Goal: Task Accomplishment & Management: Manage account settings

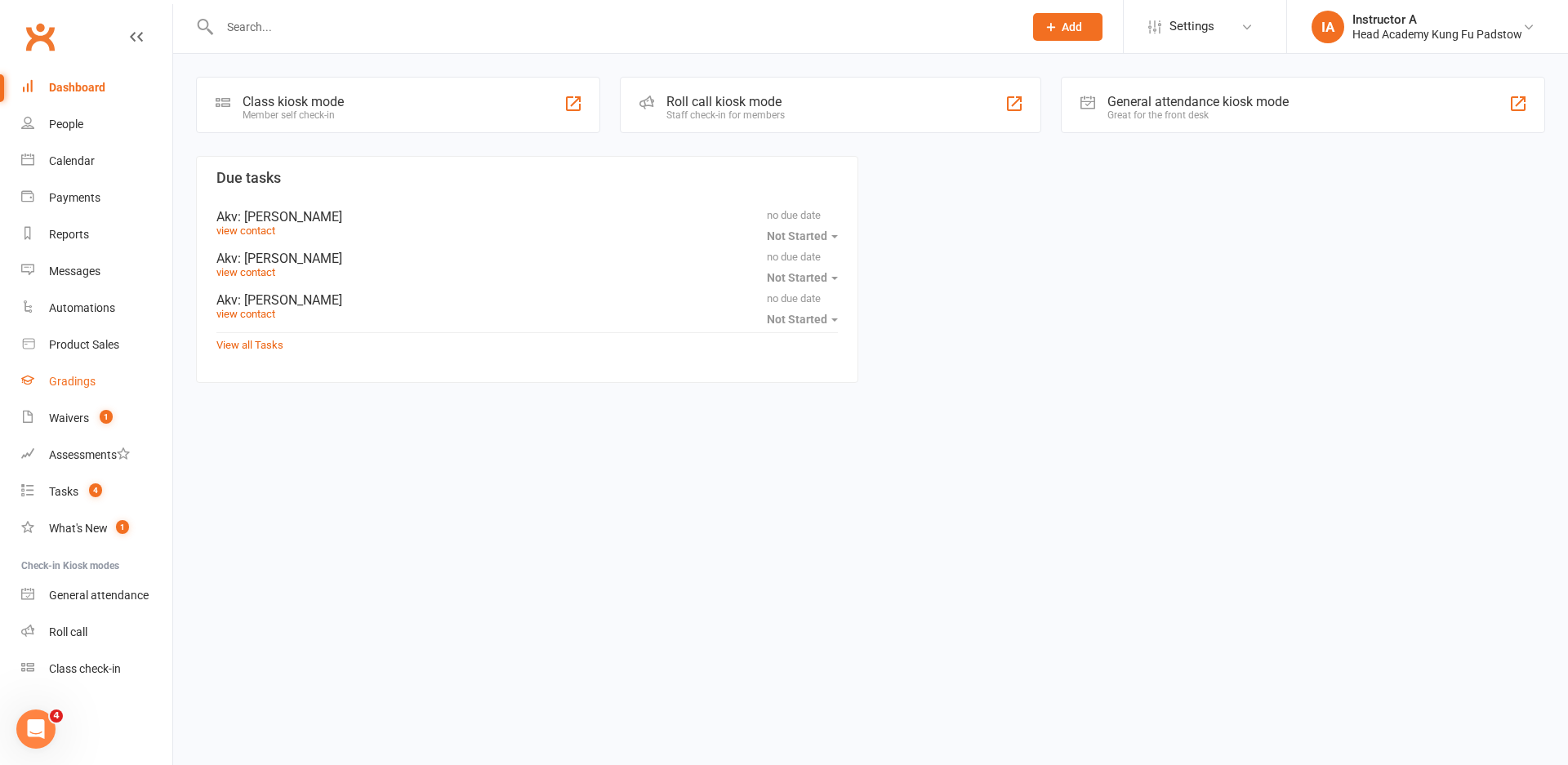
click at [94, 395] on link "Gradings" at bounding box center [96, 381] width 151 height 37
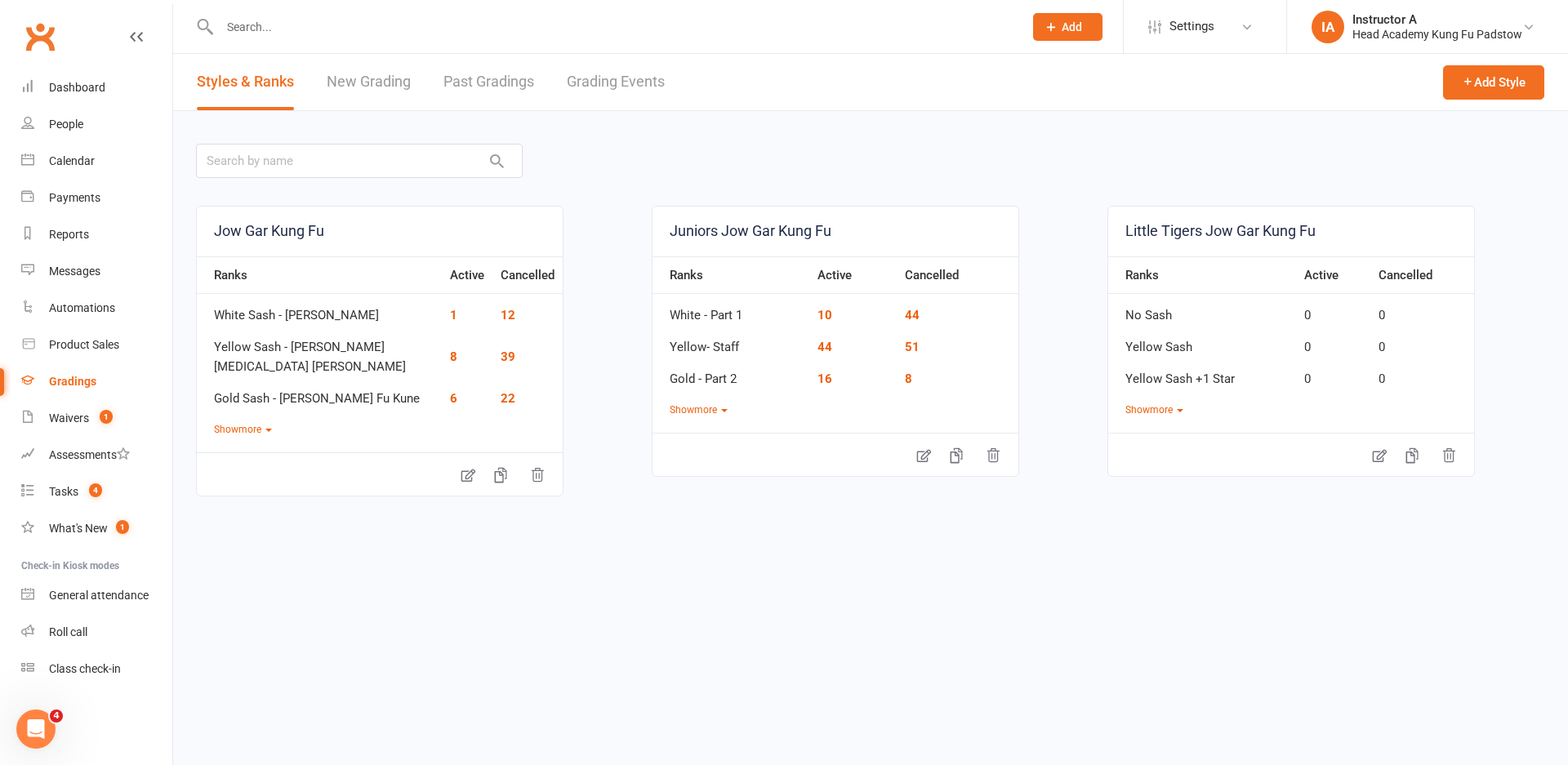
click at [624, 89] on link "Grading Events" at bounding box center [616, 82] width 98 height 57
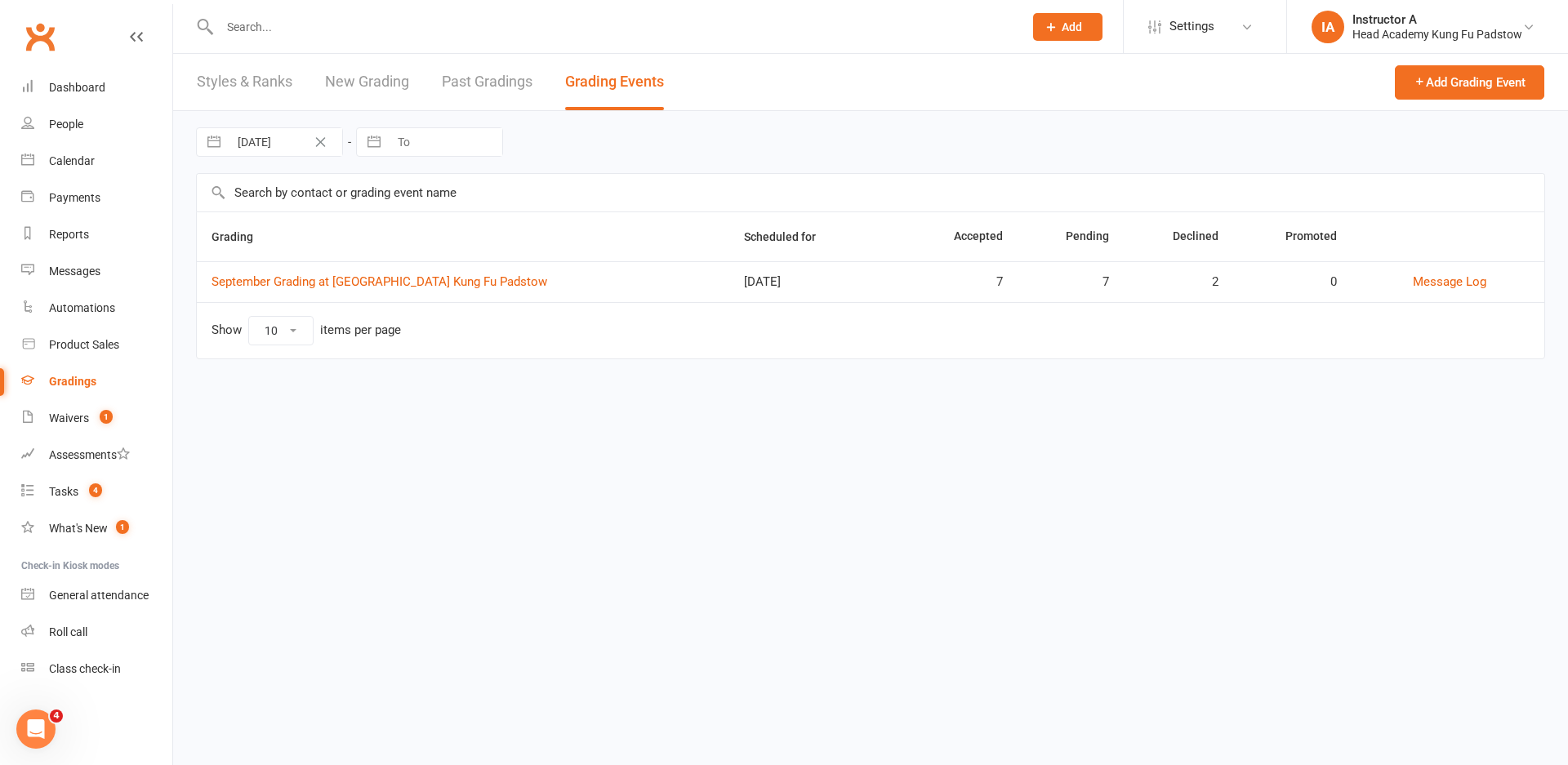
click at [371, 295] on td "September Grading at [GEOGRAPHIC_DATA] Kung Fu Padstow" at bounding box center [462, 281] width 532 height 40
click at [394, 278] on link "September Grading at [GEOGRAPHIC_DATA] Kung Fu Padstow" at bounding box center [379, 281] width 336 height 14
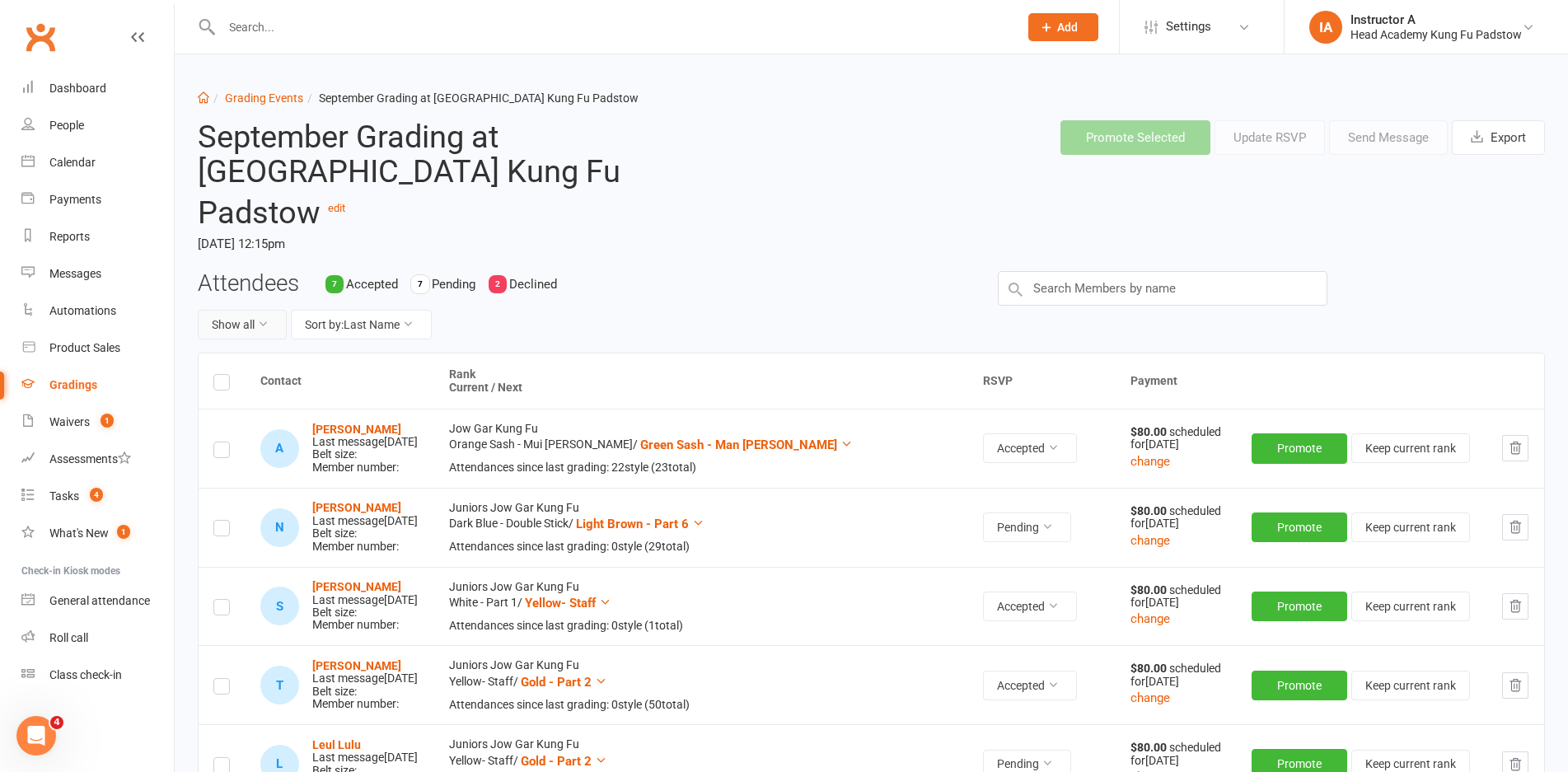
click at [267, 310] on button "Show all" at bounding box center [243, 324] width 89 height 30
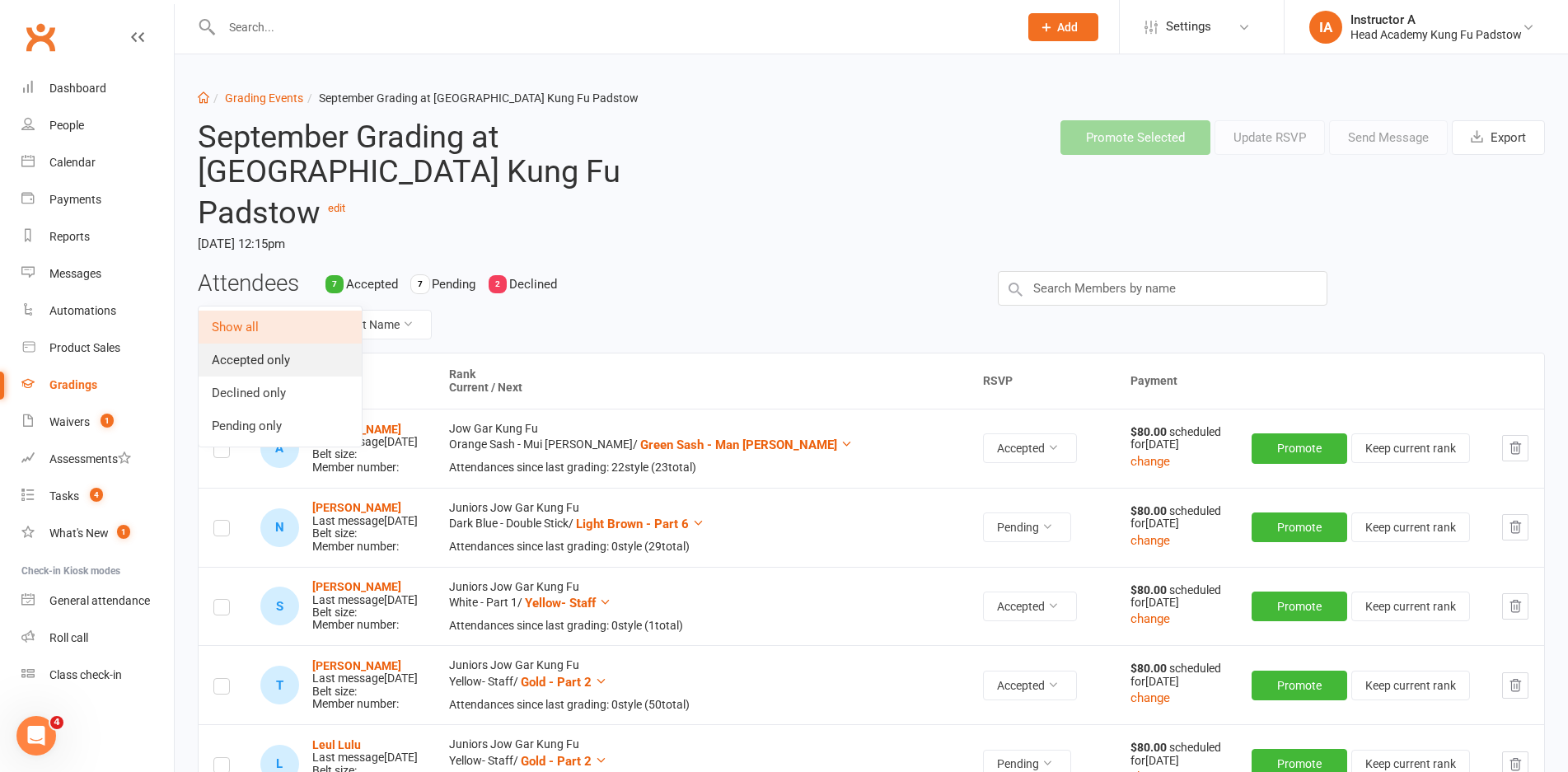
click at [258, 353] on link "Accepted only" at bounding box center [280, 360] width 163 height 33
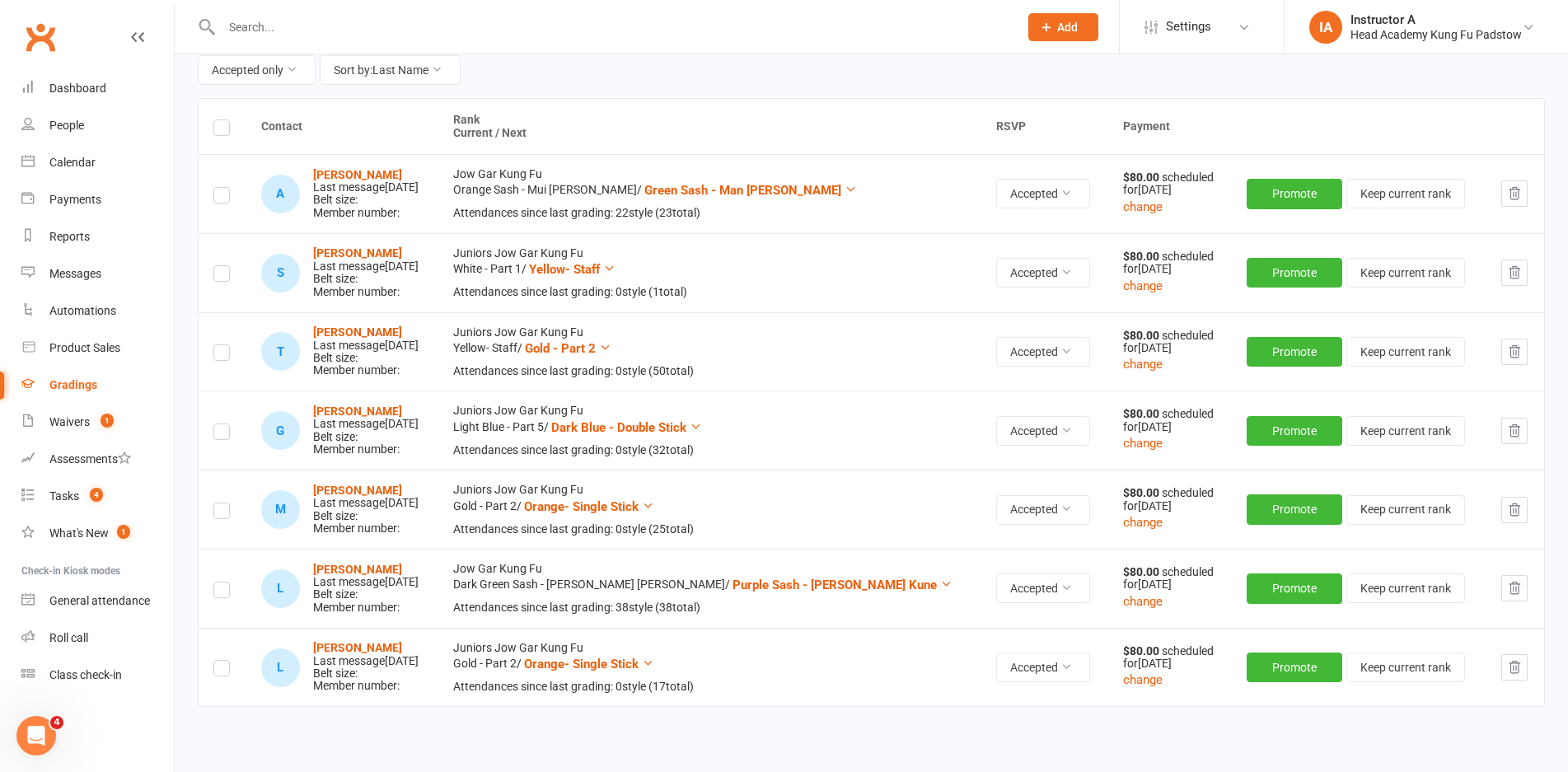
scroll to position [225, 0]
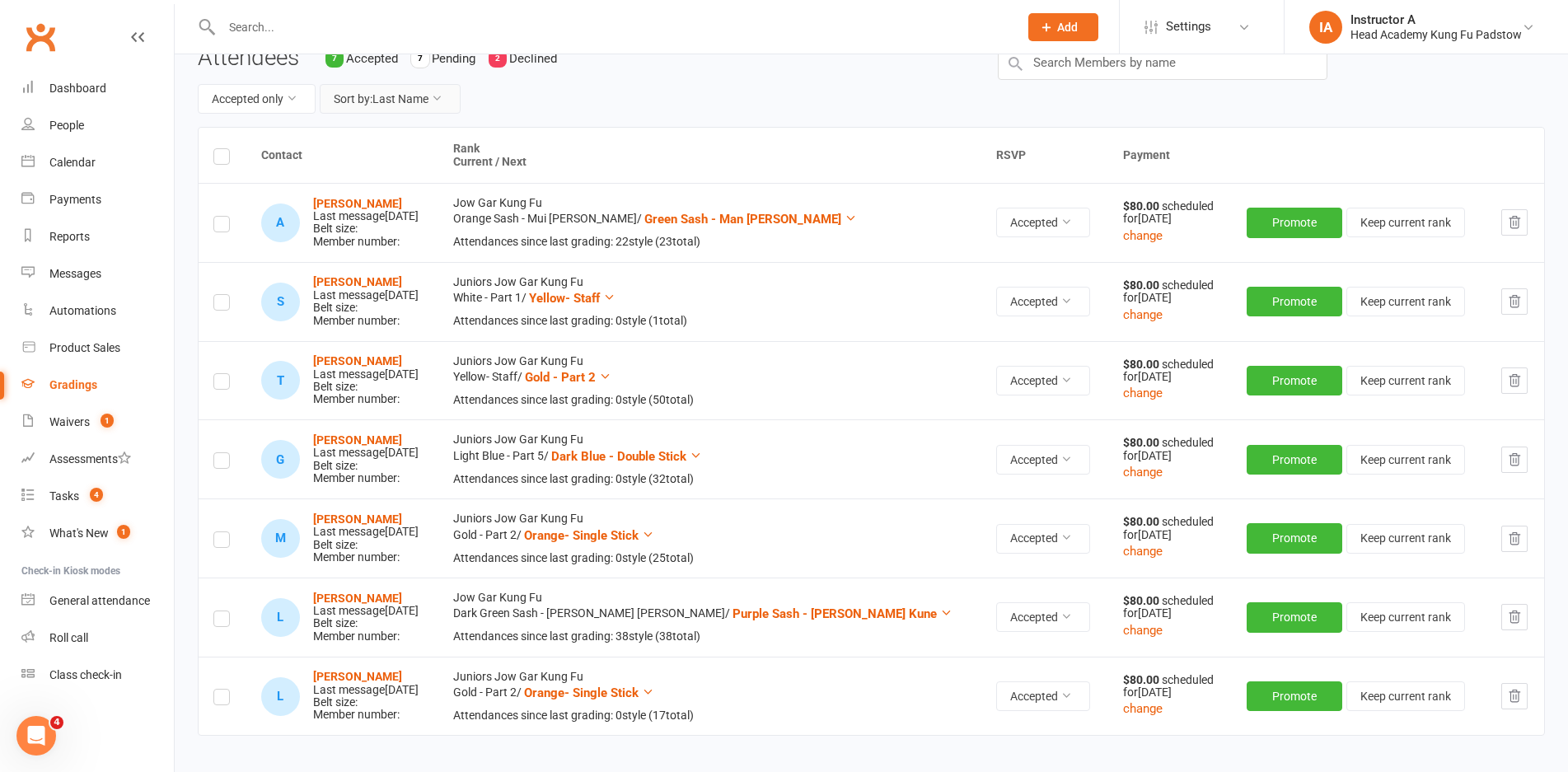
click at [401, 84] on button "Sort by: Last Name" at bounding box center [390, 99] width 141 height 30
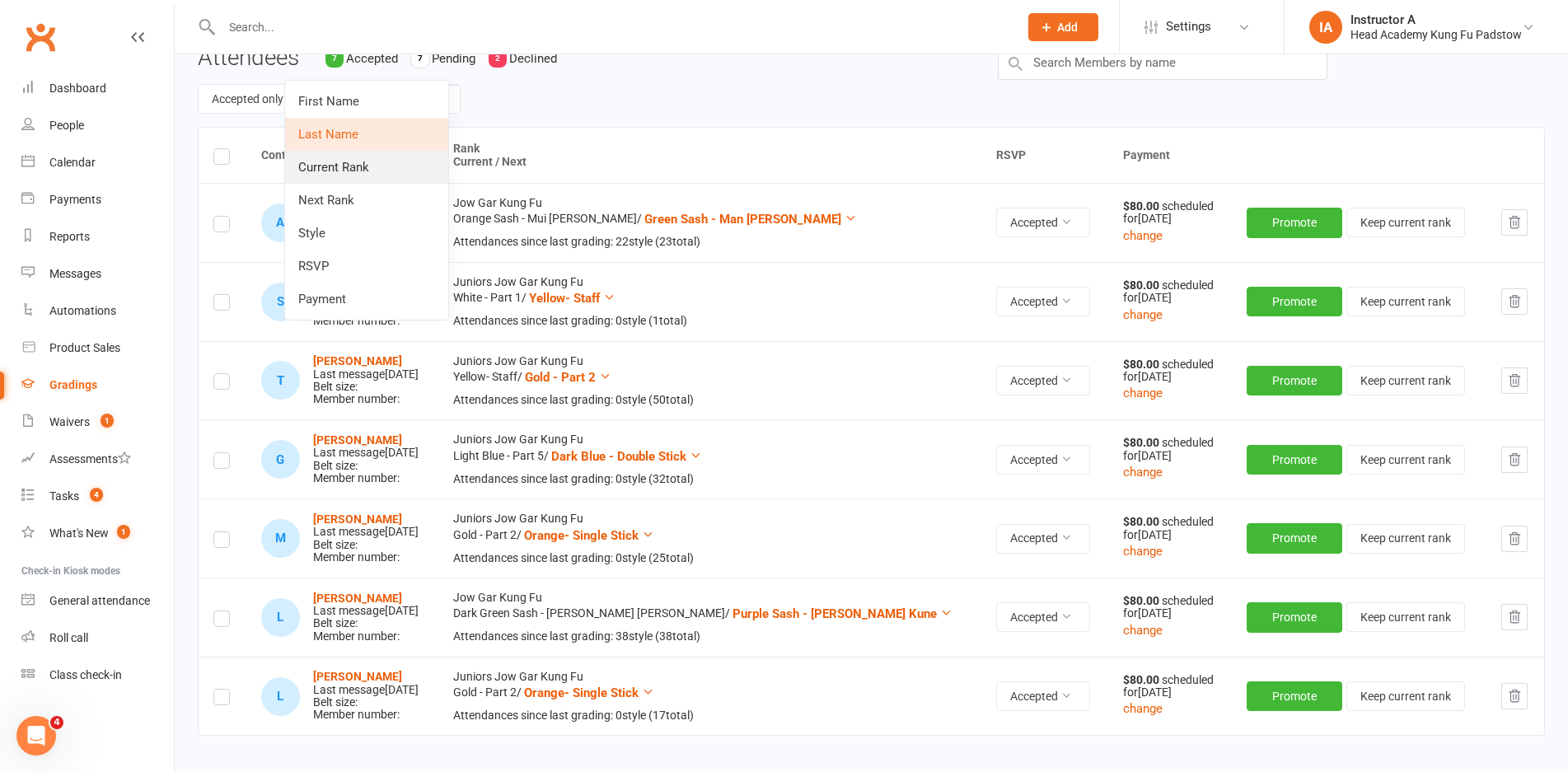
click at [358, 171] on link "Current Rank" at bounding box center [366, 167] width 163 height 33
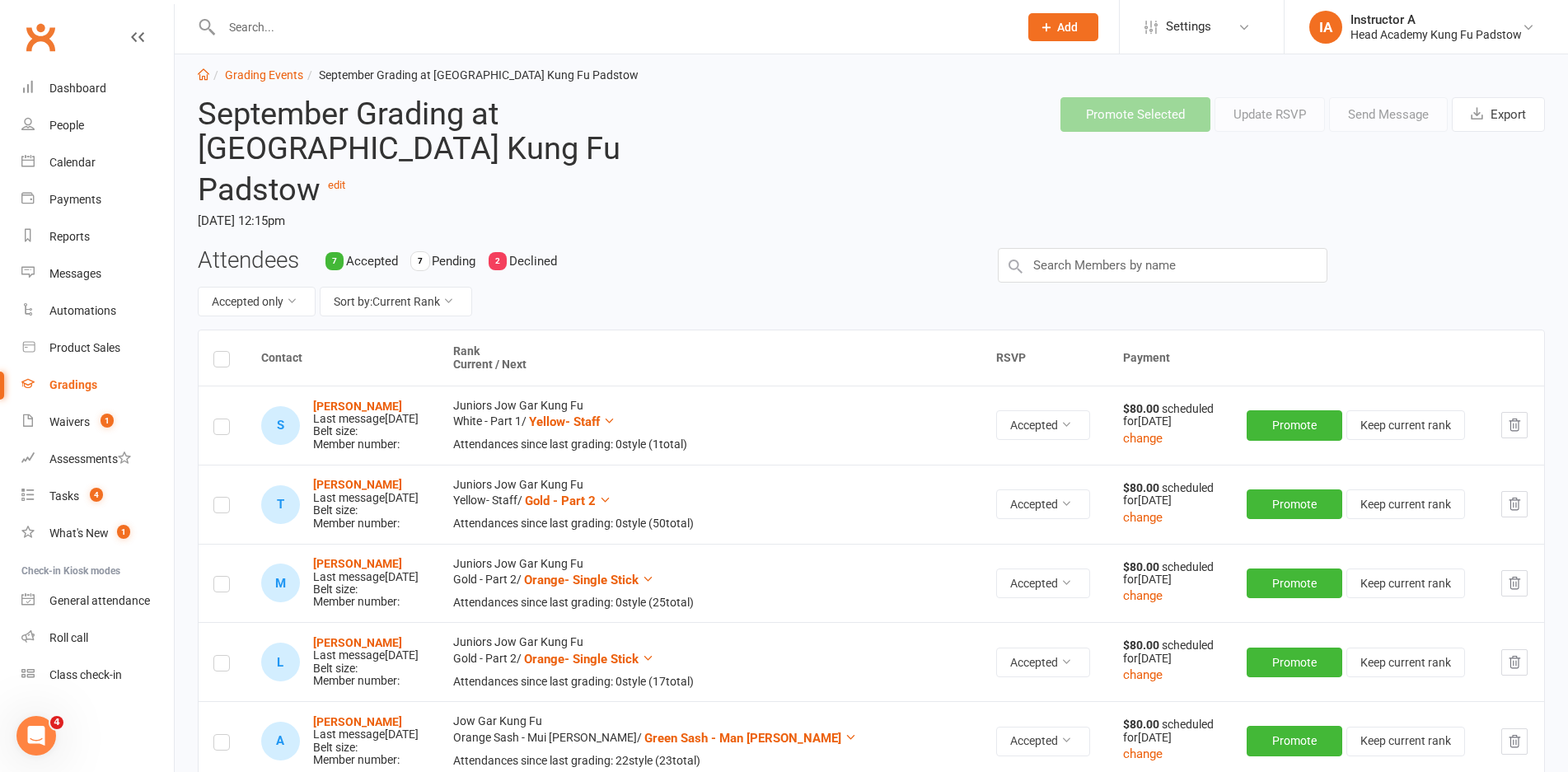
scroll to position [0, 0]
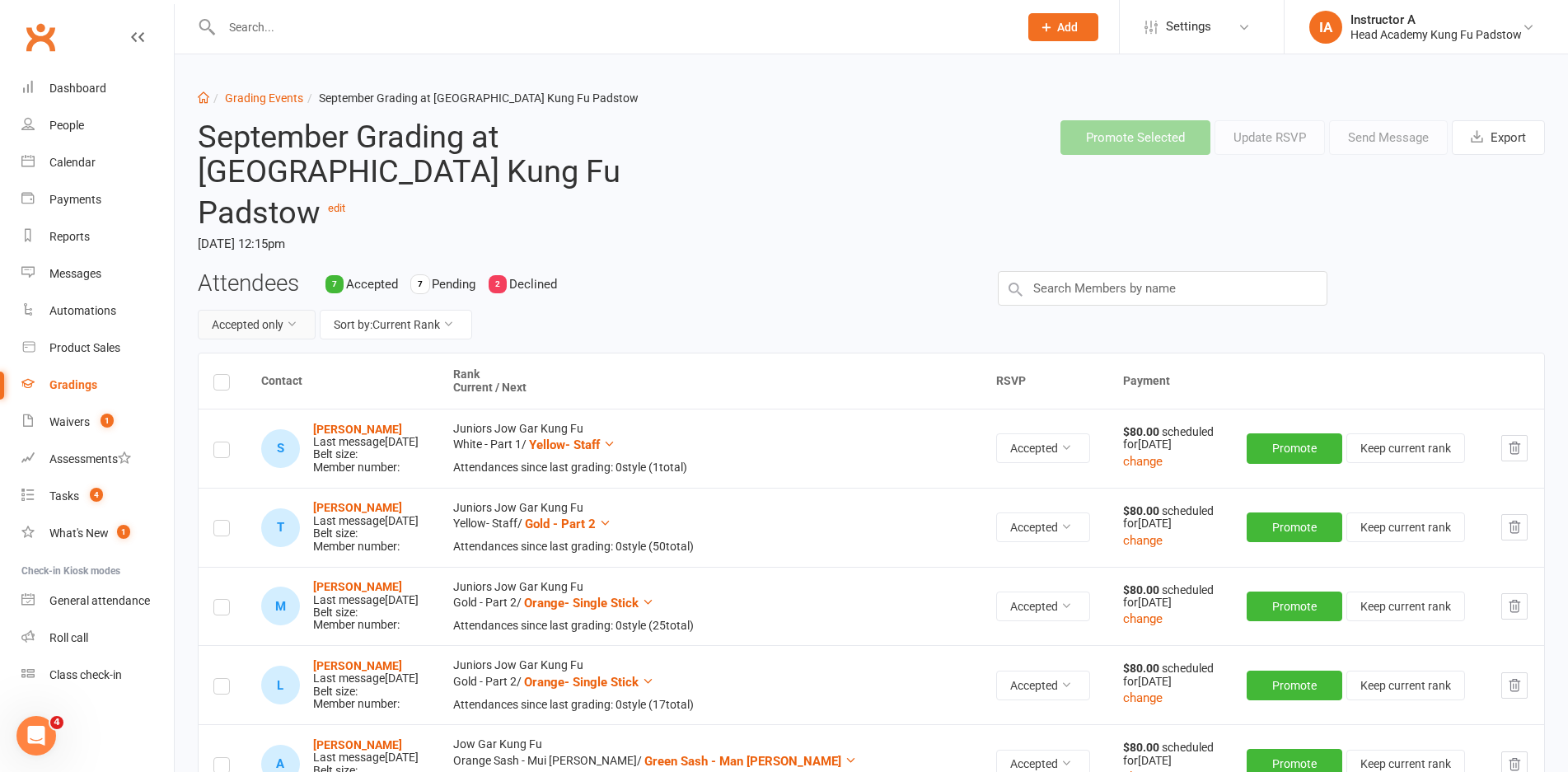
click at [272, 310] on button "Accepted only" at bounding box center [256, 324] width 118 height 30
click at [256, 319] on link "Show all" at bounding box center [220, 327] width 163 height 33
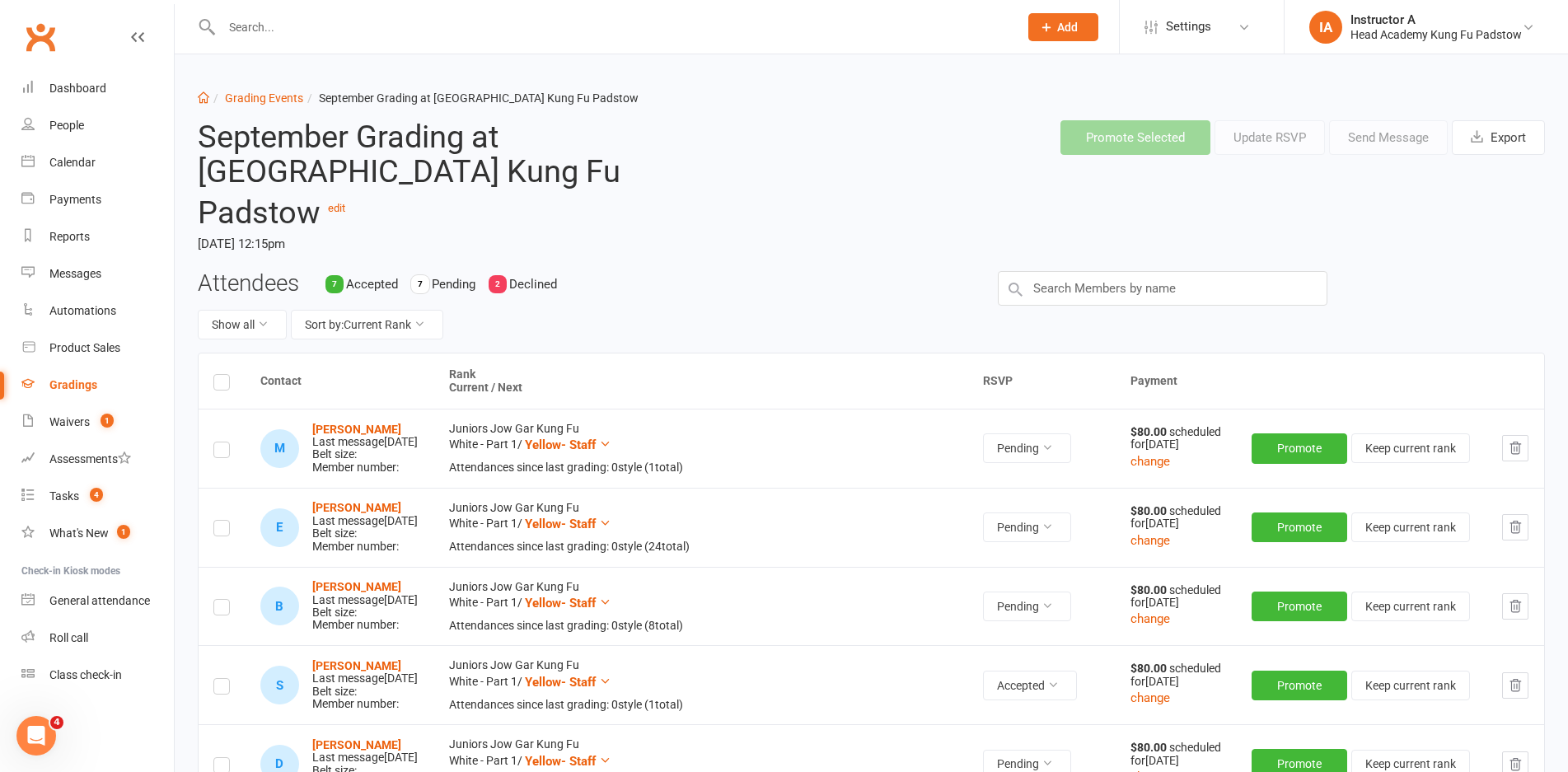
click at [256, 312] on div "Attendees 7 Accepted 7 Pending 2 Declined Show all Sort by: Current Rank" at bounding box center [586, 312] width 801 height 82
click at [254, 310] on button "Show all" at bounding box center [243, 324] width 89 height 30
click at [244, 420] on link "Pending only" at bounding box center [280, 426] width 163 height 33
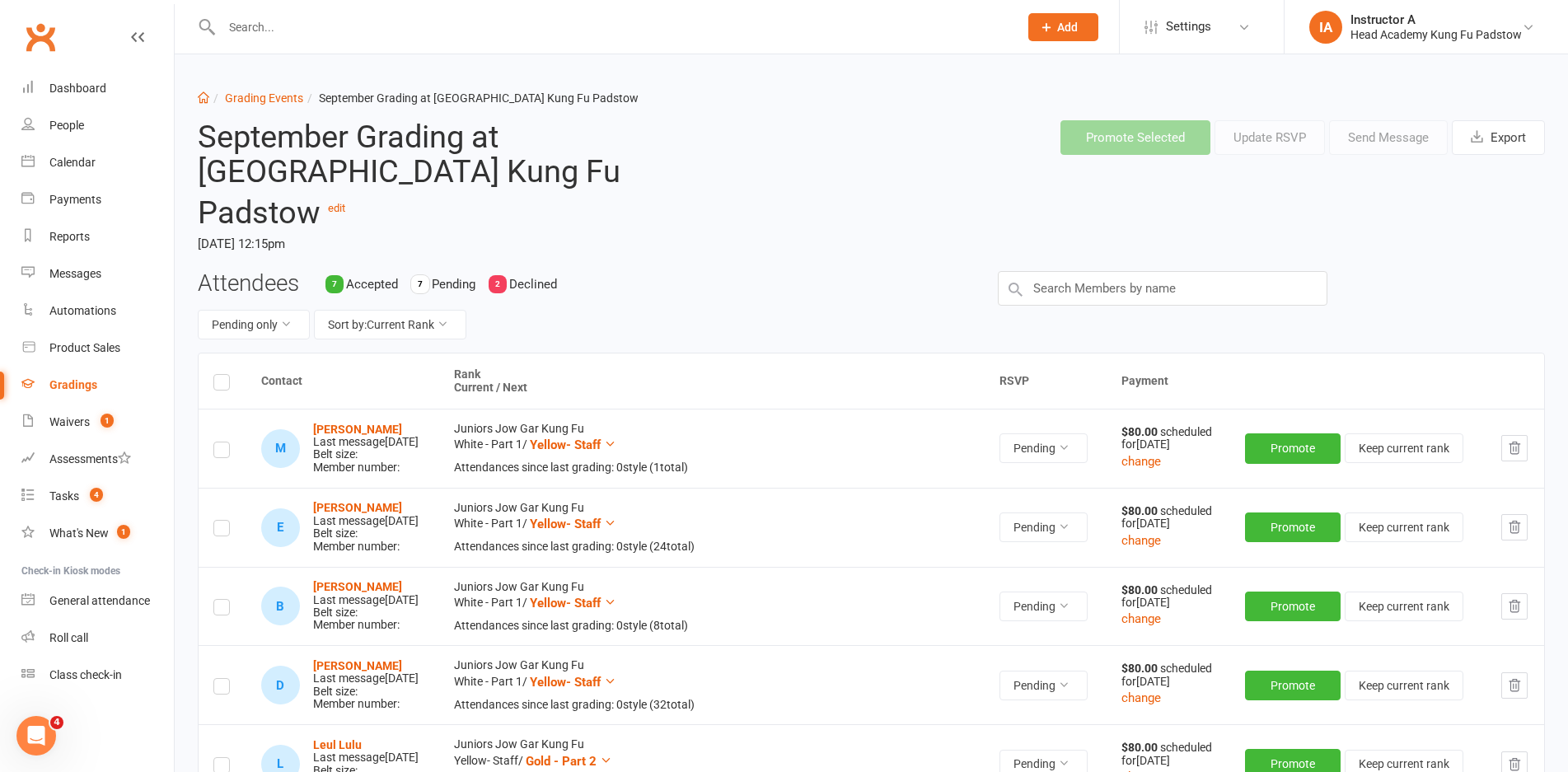
click at [222, 385] on label at bounding box center [222, 385] width 17 height 0
click at [222, 375] on input "checkbox" at bounding box center [222, 375] width 17 height 0
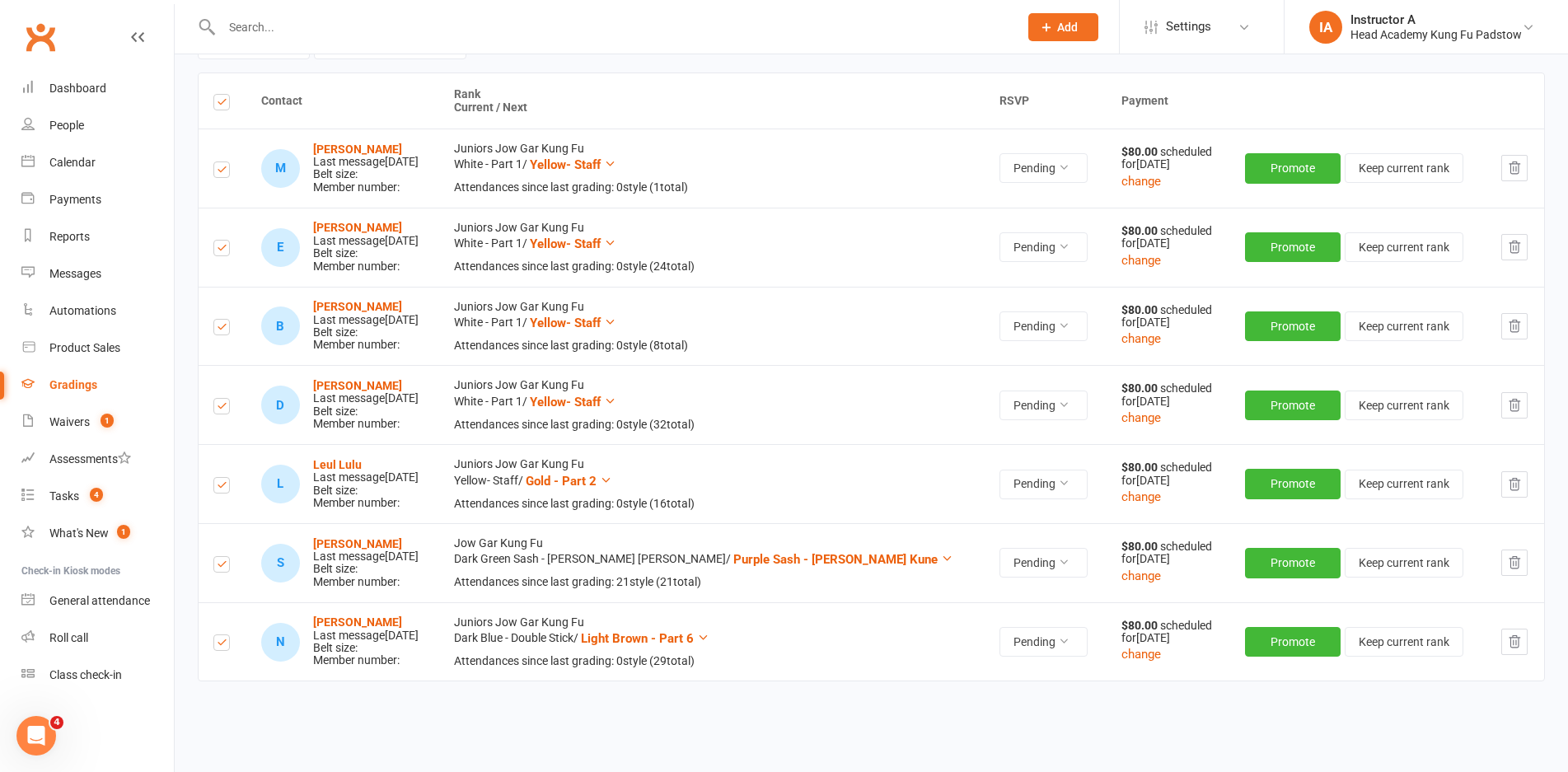
scroll to position [308, 0]
